Goal: Find specific page/section: Find specific page/section

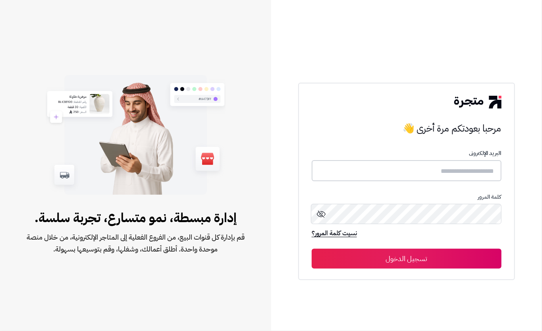
click at [366, 175] on input "text" at bounding box center [407, 170] width 190 height 21
click at [367, 168] on input "text" at bounding box center [407, 170] width 190 height 21
type input "****"
click at [404, 255] on button "تسجيل الدخول" at bounding box center [407, 258] width 190 height 20
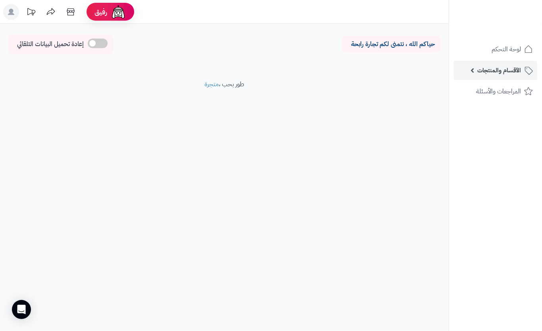
click at [488, 70] on span "الأقسام والمنتجات" at bounding box center [499, 70] width 44 height 11
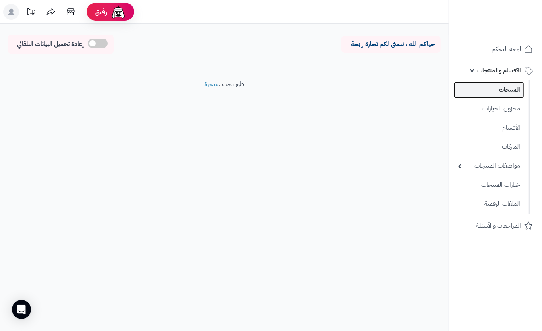
click at [496, 89] on link "المنتجات" at bounding box center [489, 90] width 70 height 16
